Goal: Task Accomplishment & Management: Use online tool/utility

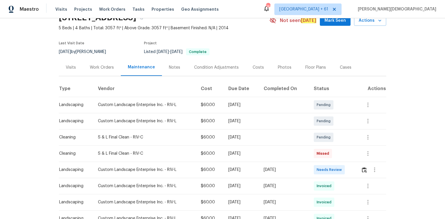
scroll to position [70, 0]
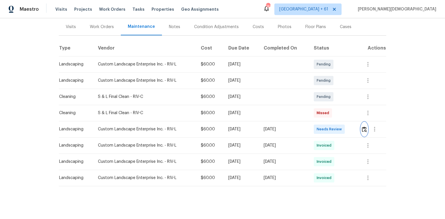
click at [316, 129] on img "button" at bounding box center [364, 130] width 5 height 6
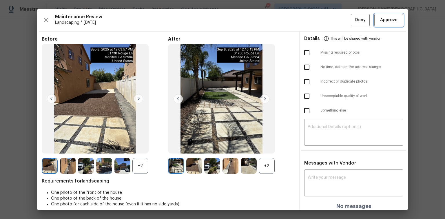
click at [316, 17] on span "Approve" at bounding box center [388, 20] width 17 height 7
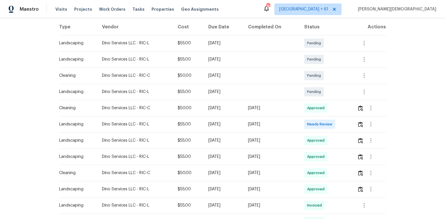
scroll to position [93, 0]
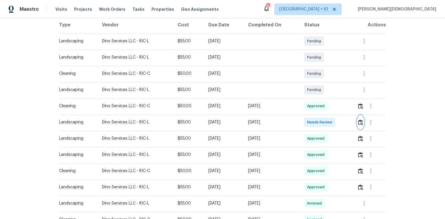
click at [316, 121] on img "button" at bounding box center [360, 123] width 5 height 6
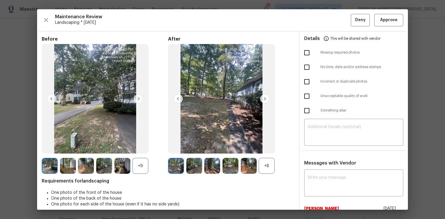
scroll to position [0, 0]
click at [316, 20] on span "Approve" at bounding box center [388, 20] width 17 height 7
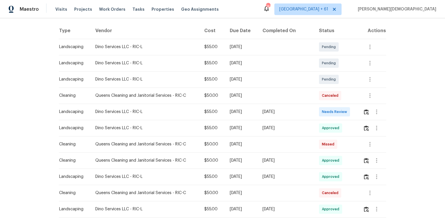
scroll to position [139, 0]
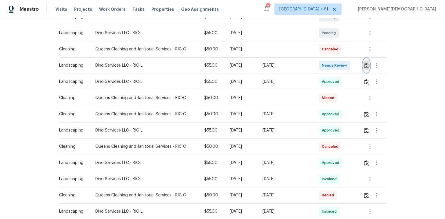
click at [316, 63] on img "button" at bounding box center [366, 66] width 5 height 6
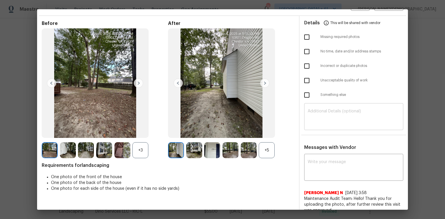
scroll to position [0, 0]
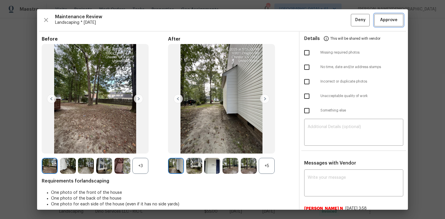
click at [316, 19] on span "Approve" at bounding box center [388, 20] width 17 height 7
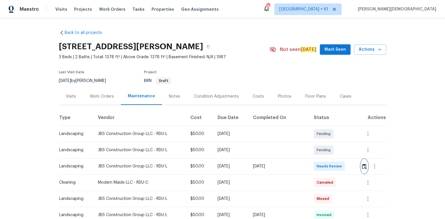
click at [316, 146] on button "button" at bounding box center [364, 166] width 7 height 14
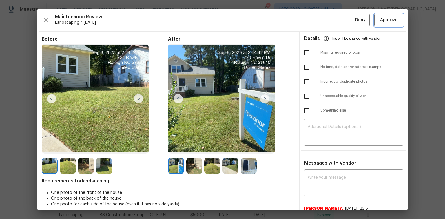
click at [316, 17] on span "Approve" at bounding box center [388, 20] width 17 height 7
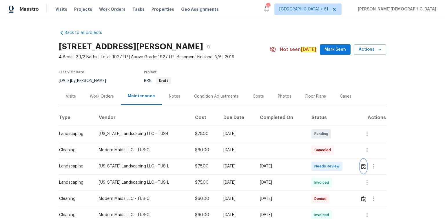
click at [361, 165] on img "button" at bounding box center [363, 167] width 5 height 6
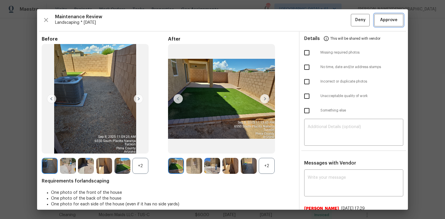
click at [379, 20] on span "Approve" at bounding box center [389, 20] width 20 height 7
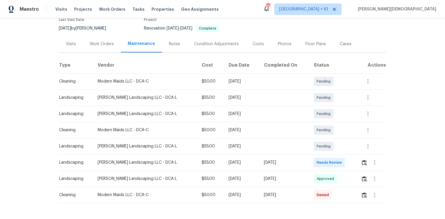
scroll to position [72, 0]
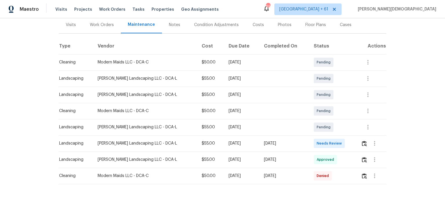
click at [356, 140] on td at bounding box center [371, 143] width 30 height 16
click at [362, 141] on img "button" at bounding box center [364, 144] width 5 height 6
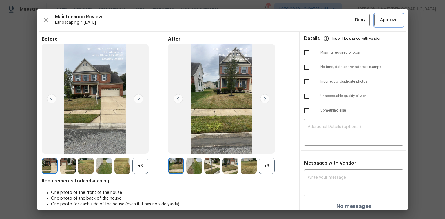
click at [385, 21] on span "Approve" at bounding box center [388, 20] width 17 height 7
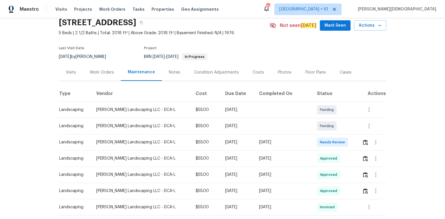
scroll to position [46, 0]
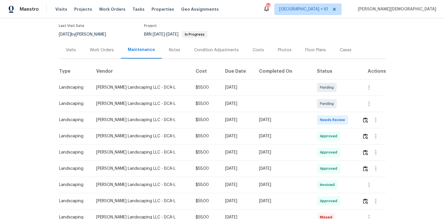
drag, startPoint x: 359, startPoint y: 118, endPoint x: 359, endPoint y: 125, distance: 6.7
click at [359, 118] on td at bounding box center [371, 120] width 29 height 16
click at [365, 117] on img "button" at bounding box center [365, 120] width 5 height 6
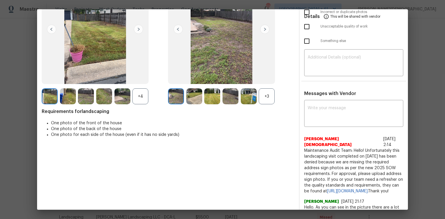
scroll to position [0, 0]
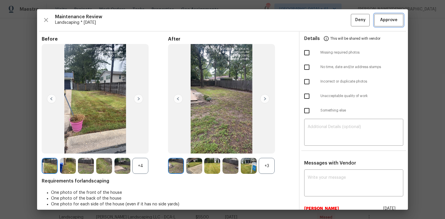
click at [388, 21] on span "Approve" at bounding box center [388, 20] width 17 height 7
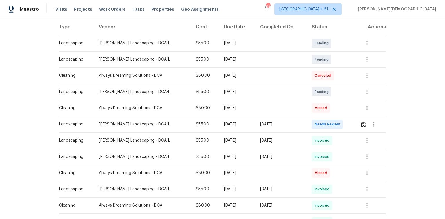
scroll to position [116, 0]
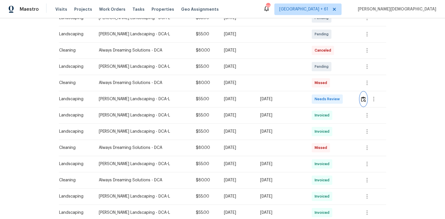
click at [362, 99] on img "button" at bounding box center [363, 99] width 5 height 6
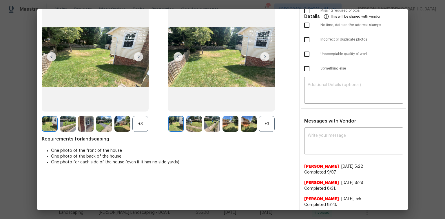
scroll to position [0, 0]
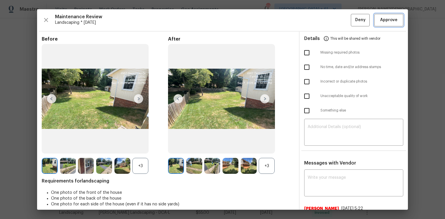
click at [379, 20] on span "Approve" at bounding box center [389, 20] width 20 height 7
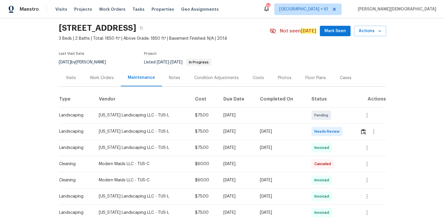
scroll to position [23, 0]
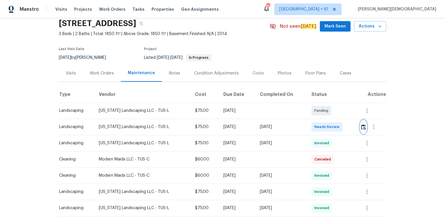
click at [360, 128] on button "button" at bounding box center [363, 127] width 7 height 14
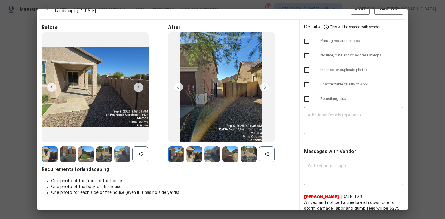
scroll to position [0, 0]
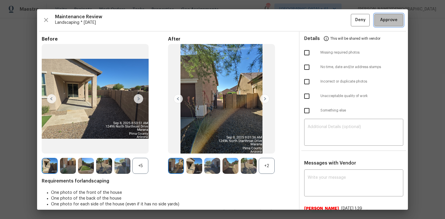
click at [380, 18] on span "Approve" at bounding box center [388, 20] width 17 height 7
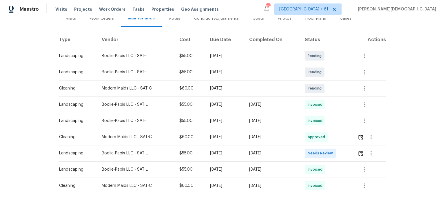
scroll to position [88, 0]
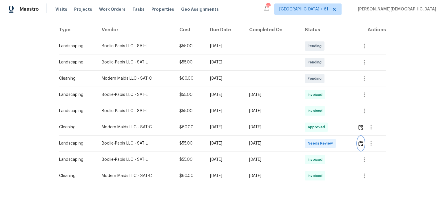
click at [361, 141] on img "button" at bounding box center [360, 144] width 5 height 6
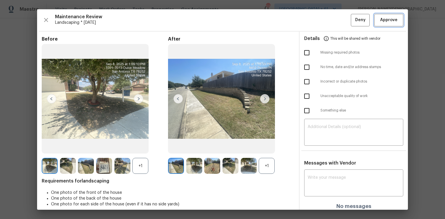
click at [379, 21] on span "Approve" at bounding box center [389, 20] width 20 height 7
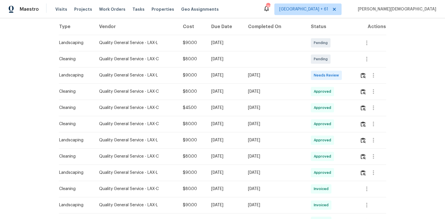
scroll to position [93, 0]
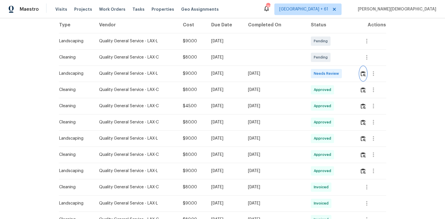
click at [316, 71] on img "button" at bounding box center [363, 74] width 5 height 6
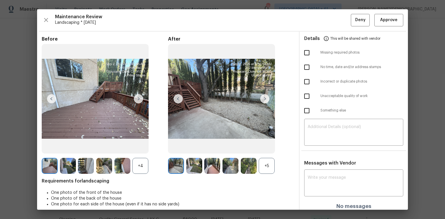
click at [316, 28] on div "Maintenance Review Landscaping * Tue, Sep 02 Deny Approve Before +4 After +5 Re…" at bounding box center [222, 109] width 371 height 200
click at [316, 24] on button "Approve" at bounding box center [388, 20] width 29 height 12
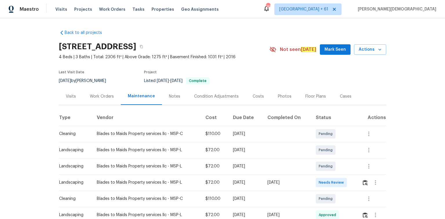
scroll to position [46, 0]
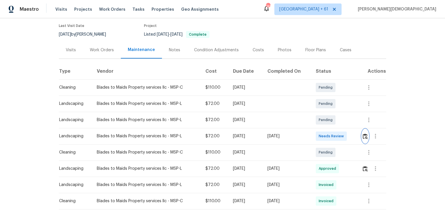
click at [316, 129] on button "button" at bounding box center [365, 136] width 7 height 14
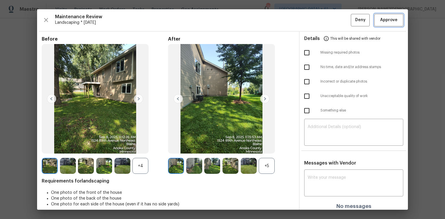
click at [316, 21] on span "Approve" at bounding box center [388, 20] width 17 height 7
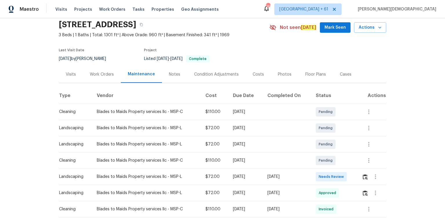
scroll to position [46, 0]
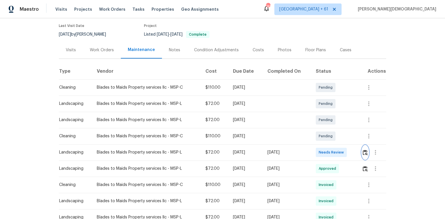
click at [316, 146] on button "button" at bounding box center [365, 152] width 7 height 14
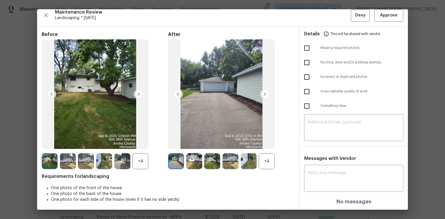
scroll to position [0, 0]
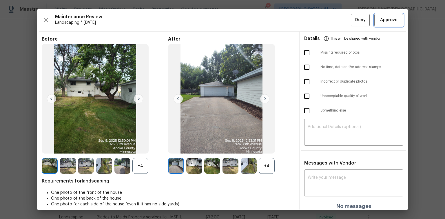
click at [316, 18] on span "Approve" at bounding box center [389, 20] width 20 height 7
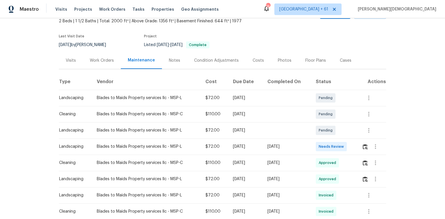
scroll to position [70, 0]
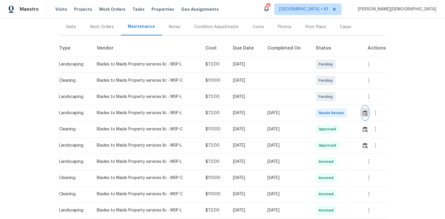
click at [316, 114] on button "button" at bounding box center [365, 113] width 7 height 14
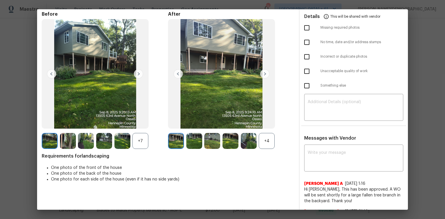
scroll to position [0, 0]
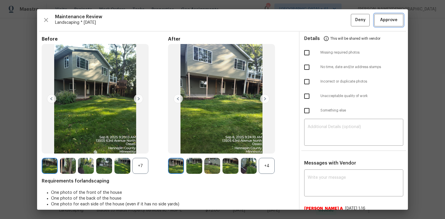
click at [316, 22] on span "Approve" at bounding box center [388, 20] width 17 height 7
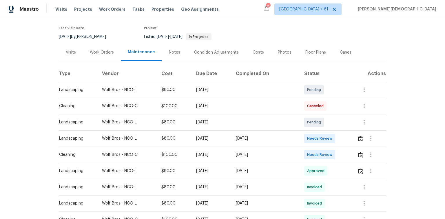
scroll to position [93, 0]
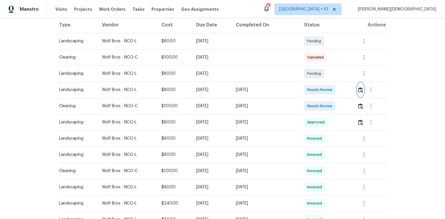
click at [357, 87] on button "button" at bounding box center [360, 90] width 7 height 14
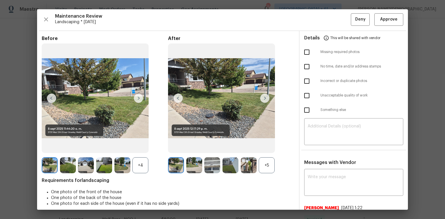
scroll to position [0, 0]
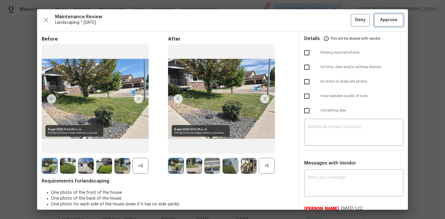
click at [387, 20] on span "Approve" at bounding box center [388, 20] width 17 height 7
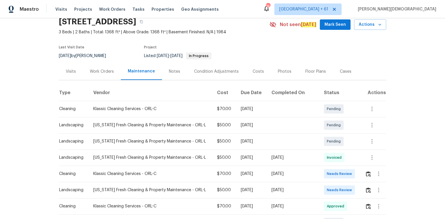
scroll to position [93, 0]
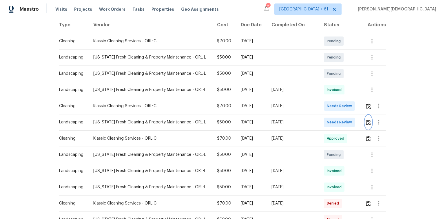
click at [316, 116] on button "button" at bounding box center [368, 122] width 7 height 14
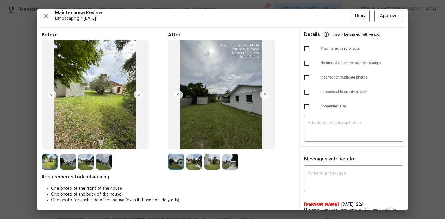
scroll to position [0, 0]
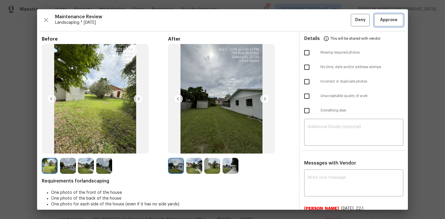
click at [316, 22] on span "Approve" at bounding box center [388, 20] width 17 height 7
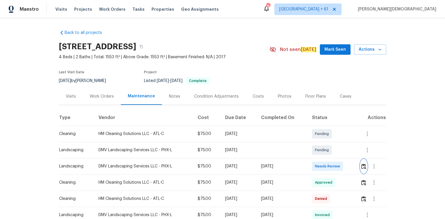
click at [316, 146] on img "button" at bounding box center [363, 167] width 5 height 6
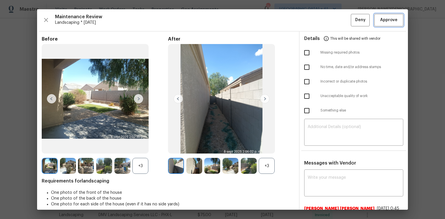
click at [316, 19] on span "Approve" at bounding box center [388, 20] width 17 height 7
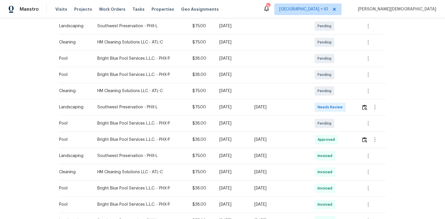
scroll to position [116, 0]
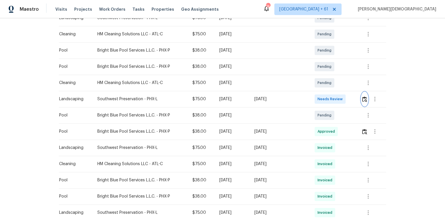
click at [316, 96] on img "button" at bounding box center [364, 99] width 5 height 6
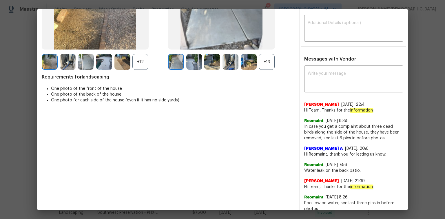
scroll to position [0, 0]
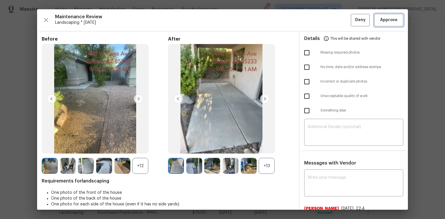
click at [316, 14] on button "Approve" at bounding box center [388, 20] width 29 height 12
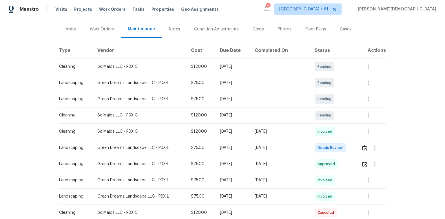
scroll to position [70, 0]
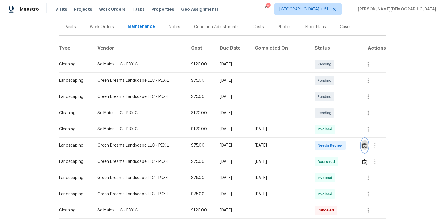
click at [316, 144] on img "button" at bounding box center [364, 146] width 5 height 6
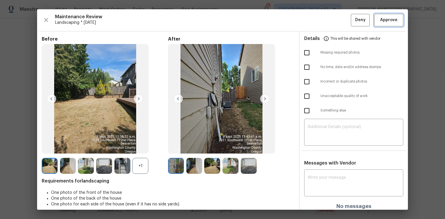
click at [316, 19] on span "Approve" at bounding box center [388, 20] width 17 height 7
